Goal: Entertainment & Leisure: Consume media (video, audio)

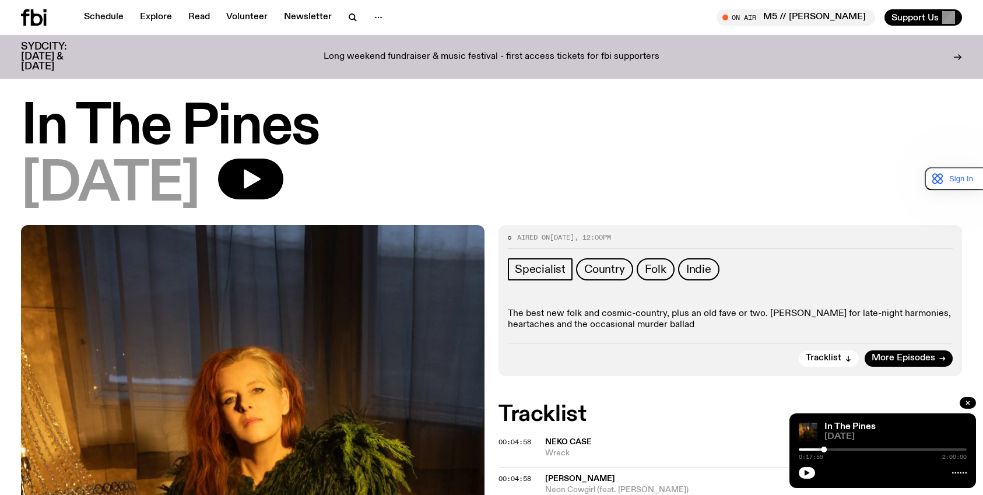
scroll to position [175, 0]
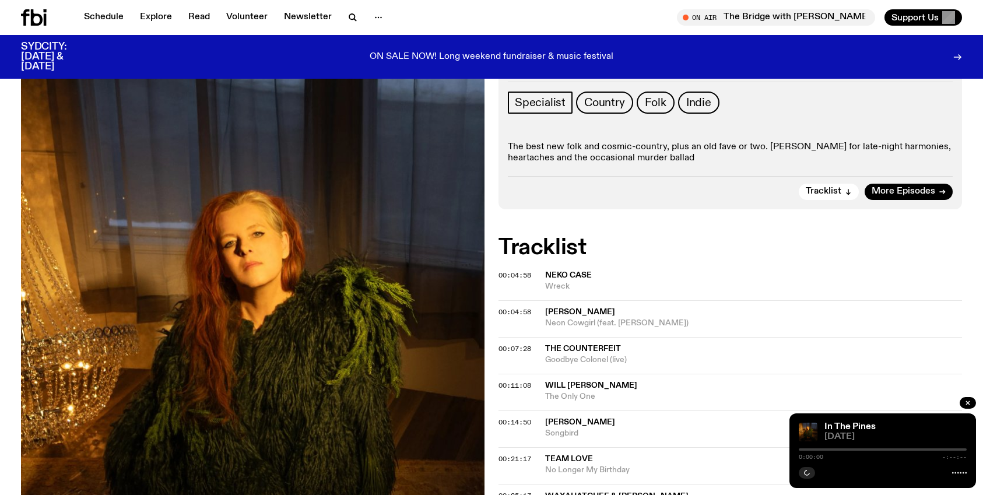
scroll to position [166, 0]
click at [523, 278] on span "00:04:58" at bounding box center [515, 275] width 33 height 9
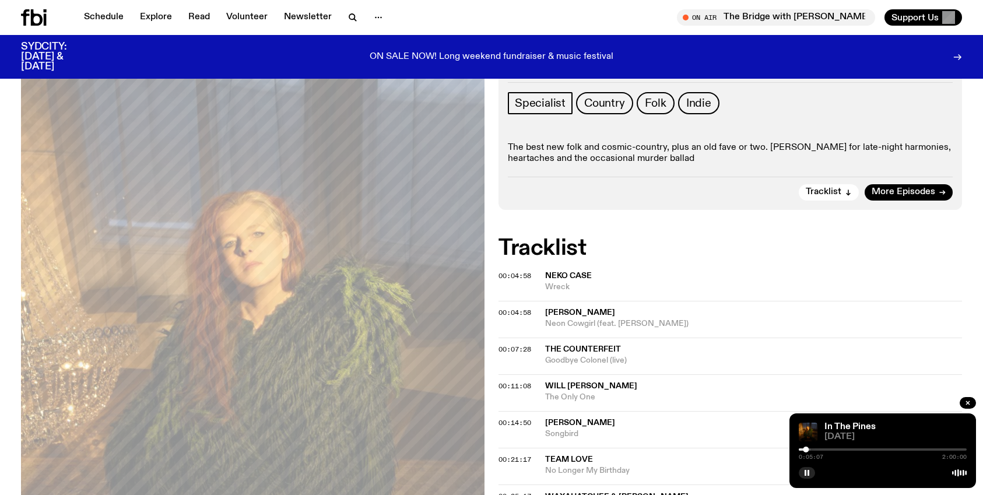
click at [563, 274] on span "Neko Case" at bounding box center [568, 276] width 47 height 8
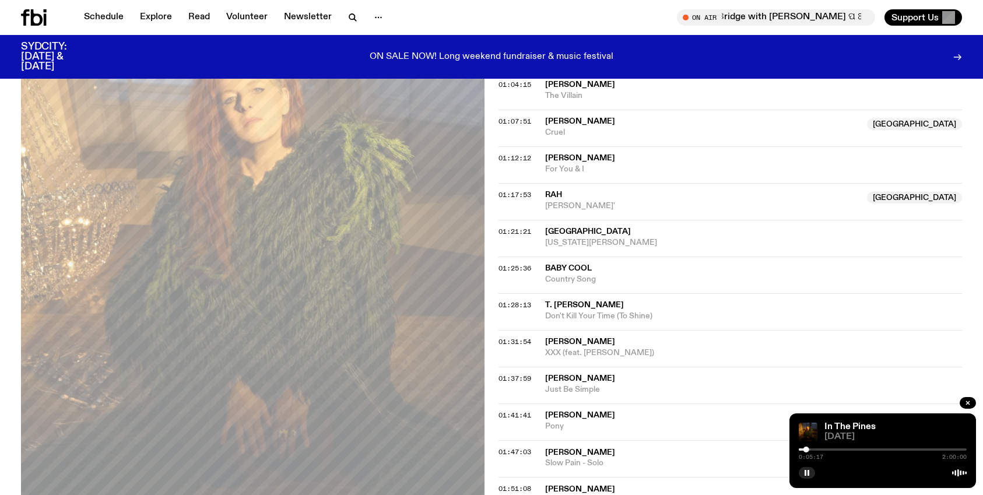
scroll to position [1158, 0]
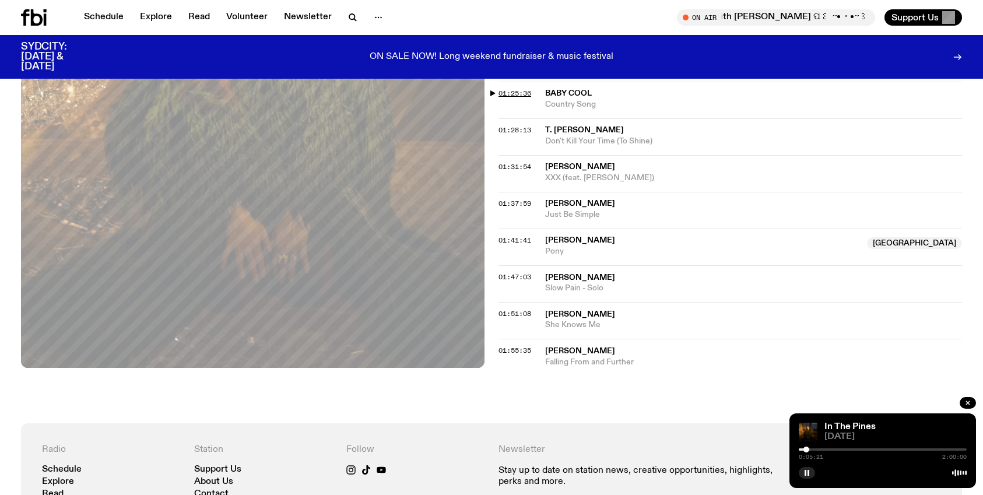
click at [505, 92] on span "01:25:36" at bounding box center [515, 93] width 33 height 9
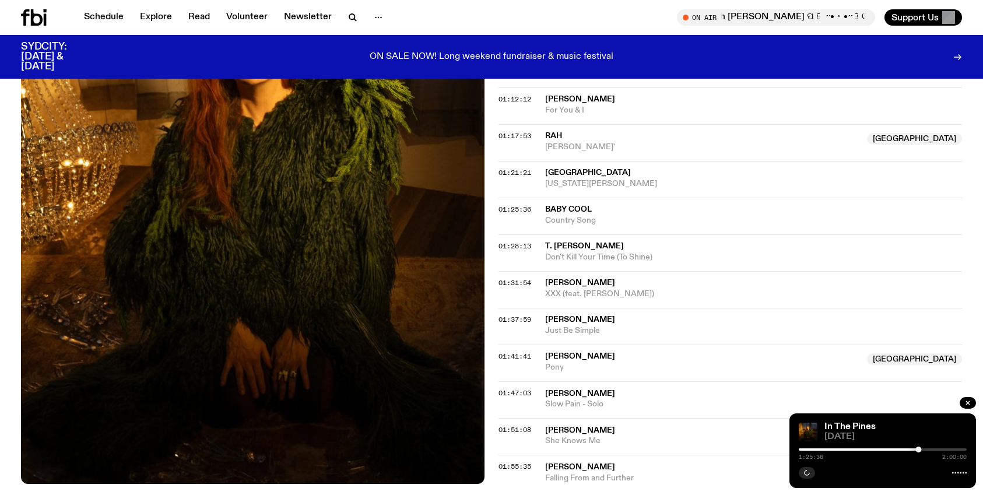
scroll to position [1041, 0]
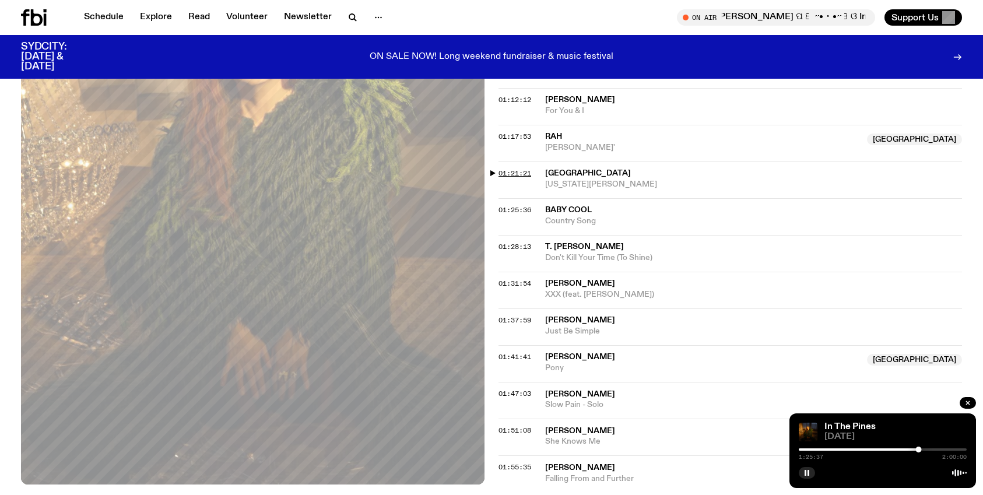
click at [521, 173] on span "01:21:21" at bounding box center [515, 173] width 33 height 9
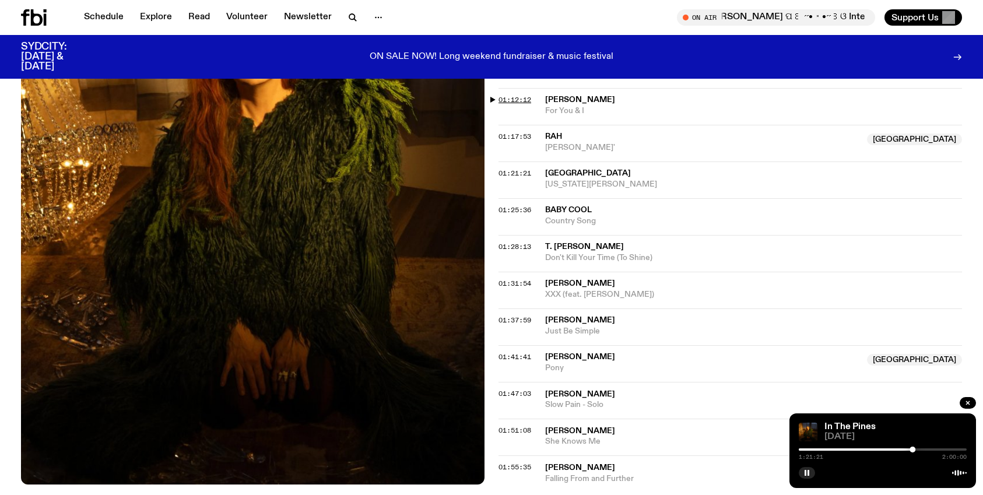
click at [515, 103] on span "01:12:12" at bounding box center [515, 99] width 33 height 9
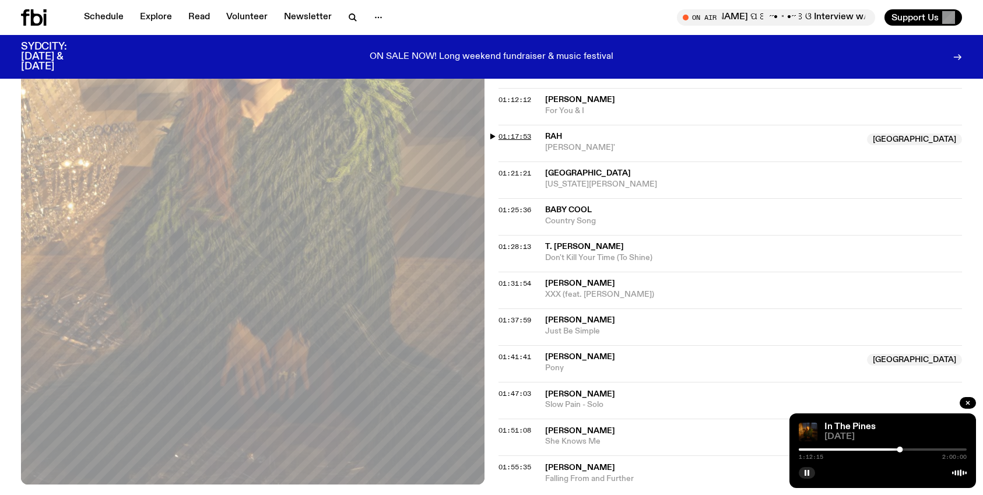
click at [515, 132] on span "01:17:53" at bounding box center [515, 136] width 33 height 9
